Goal: Task Accomplishment & Management: Manage account settings

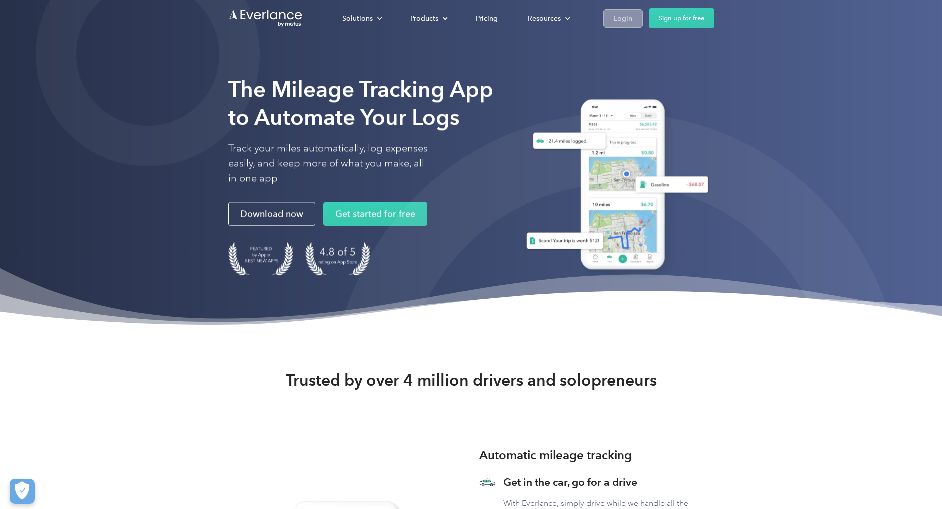
click at [626, 22] on div "Login" at bounding box center [623, 18] width 19 height 13
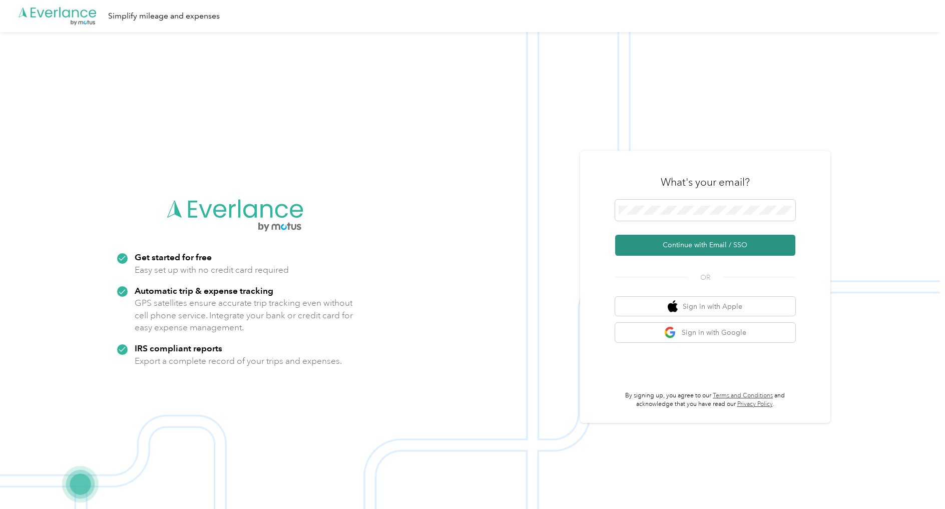
click at [690, 245] on button "Continue with Email / SSO" at bounding box center [705, 245] width 180 height 21
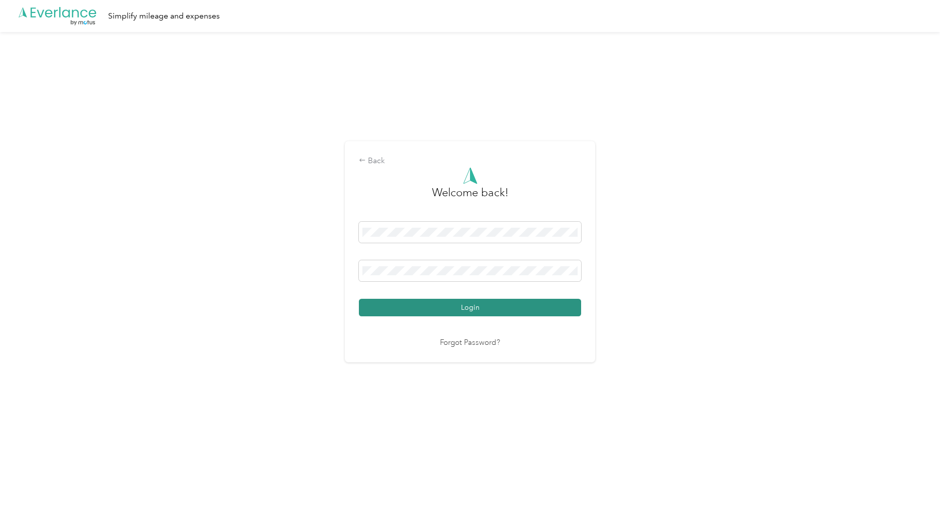
click at [484, 305] on button "Login" at bounding box center [470, 308] width 222 height 18
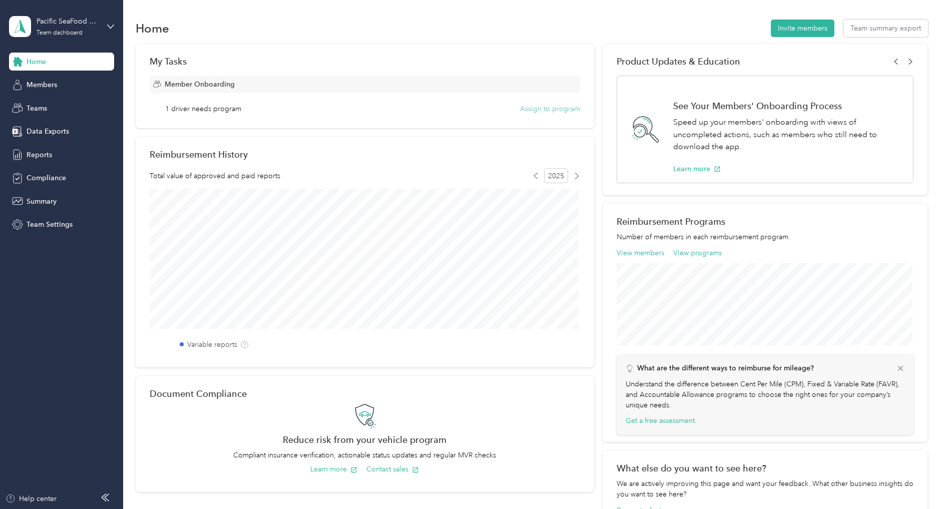
click at [528, 109] on button "Assign to program" at bounding box center [550, 109] width 60 height 11
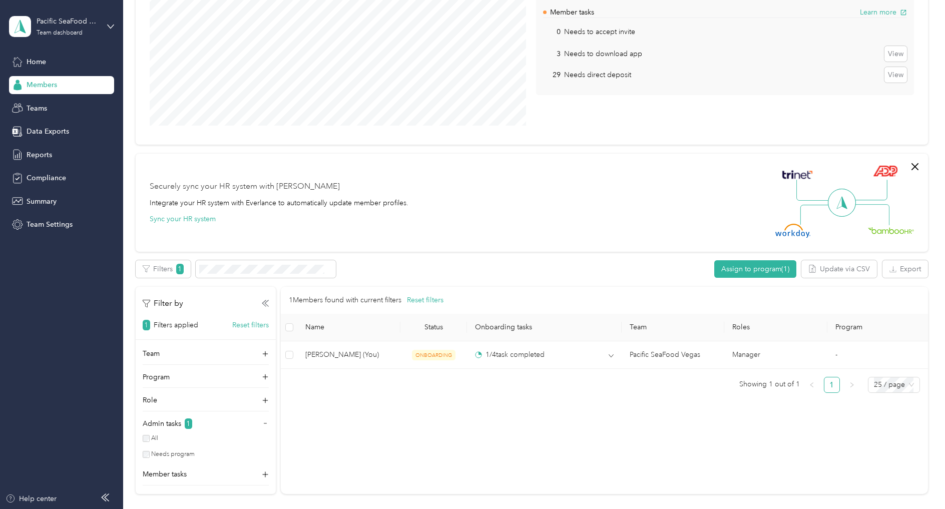
scroll to position [200, 0]
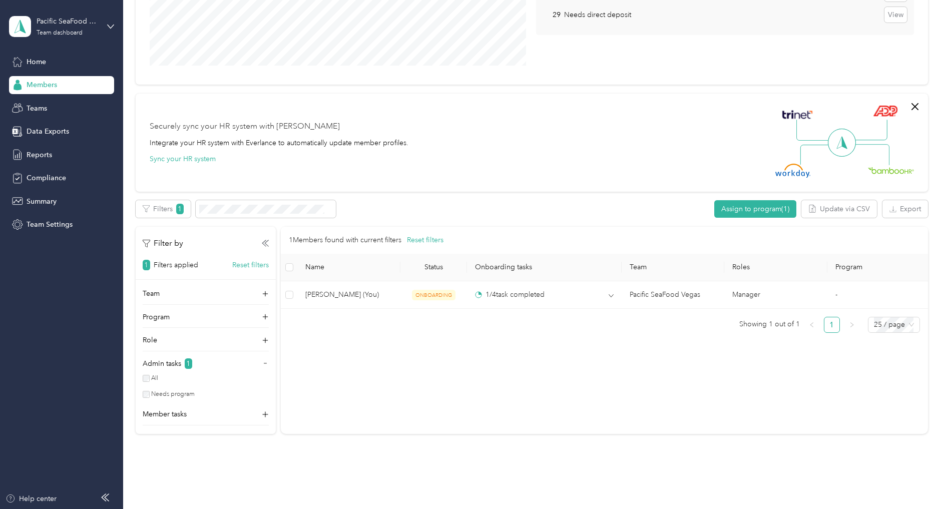
click at [43, 89] on span "Members" at bounding box center [42, 85] width 31 height 11
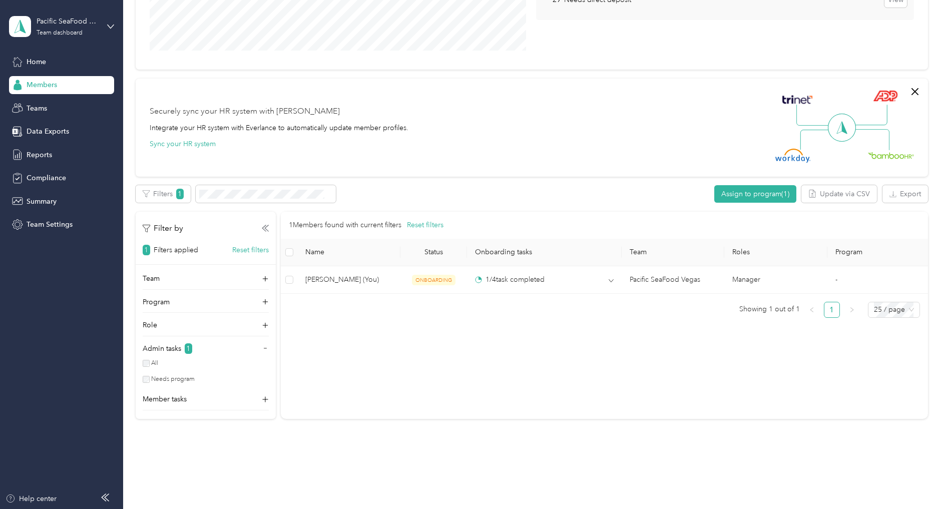
scroll to position [237, 0]
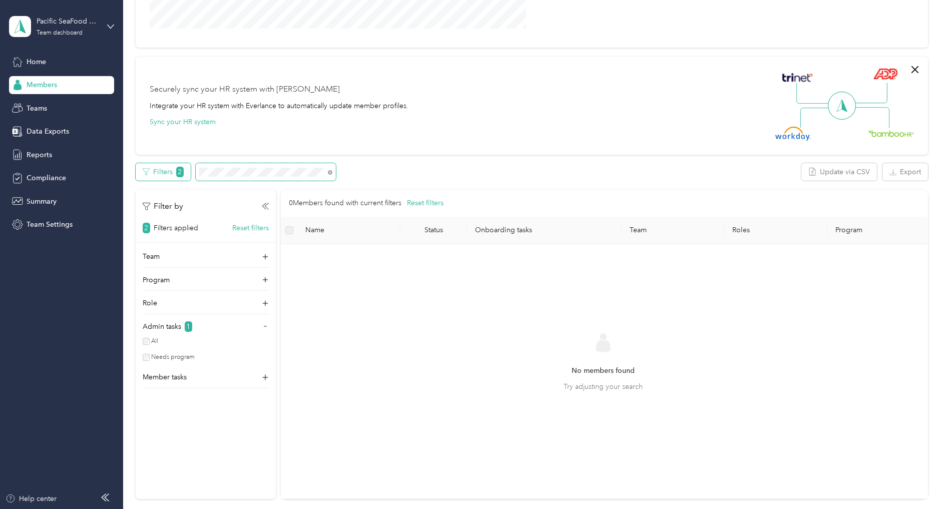
click at [182, 180] on div "Filters 2" at bounding box center [236, 172] width 201 height 18
